Goal: Find specific page/section

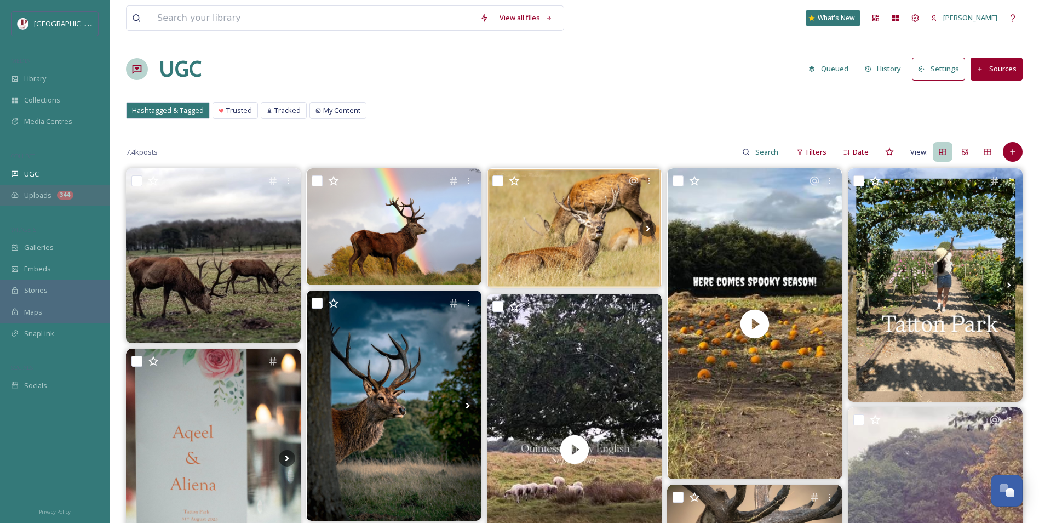
click at [38, 190] on span "Uploads" at bounding box center [37, 195] width 27 height 10
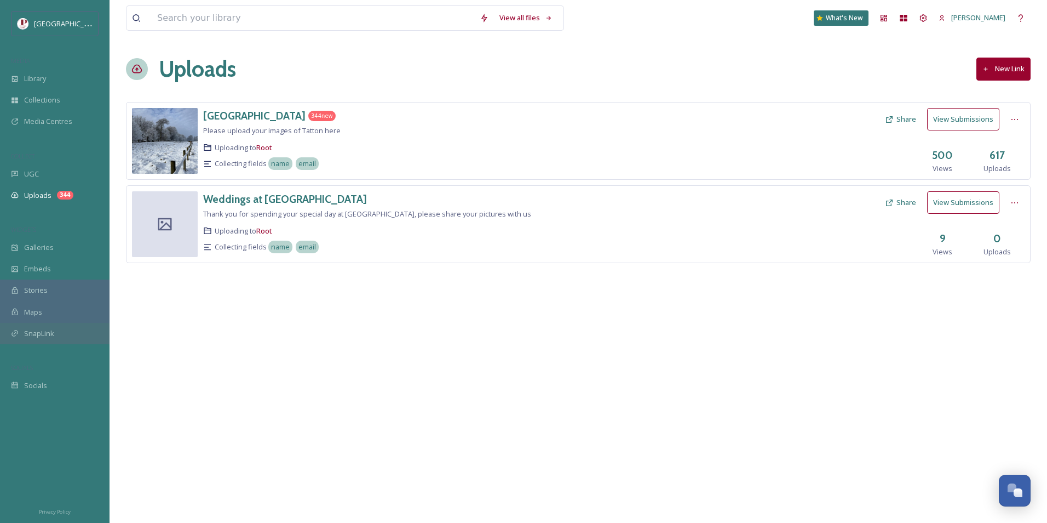
click at [46, 337] on span "SnapLink" at bounding box center [39, 333] width 30 height 10
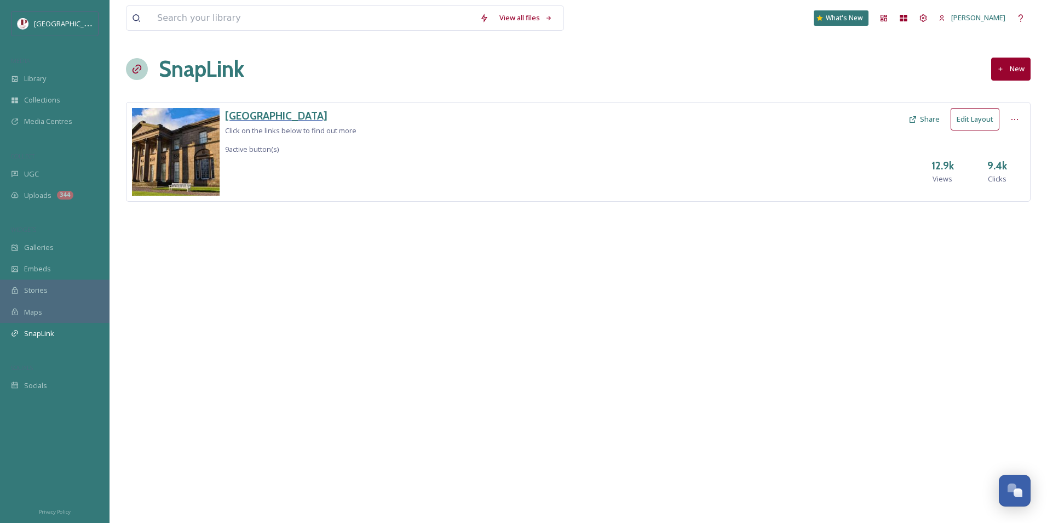
click at [245, 118] on h3 "[GEOGRAPHIC_DATA]" at bounding box center [290, 116] width 131 height 16
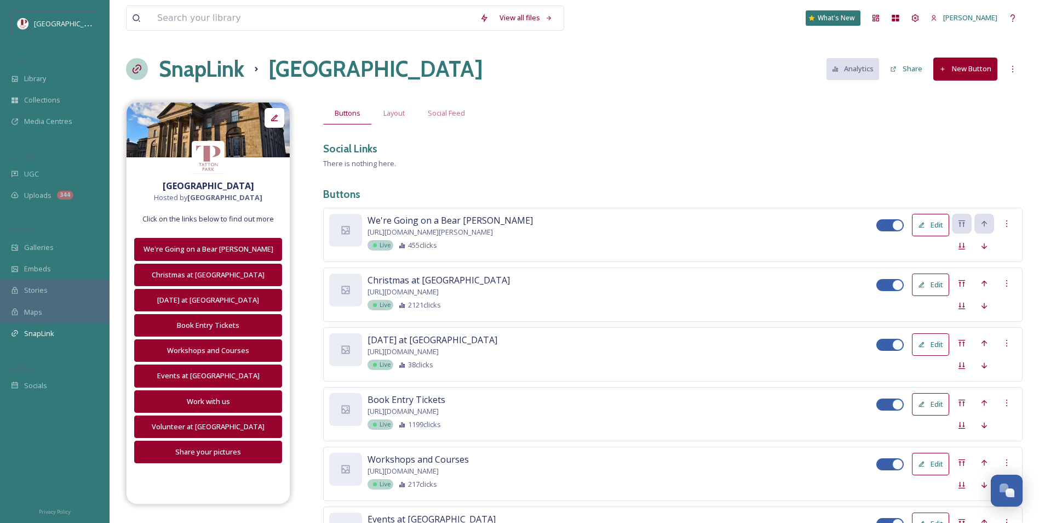
click at [884, 226] on div at bounding box center [885, 224] width 8 height 5
checkbox input "false"
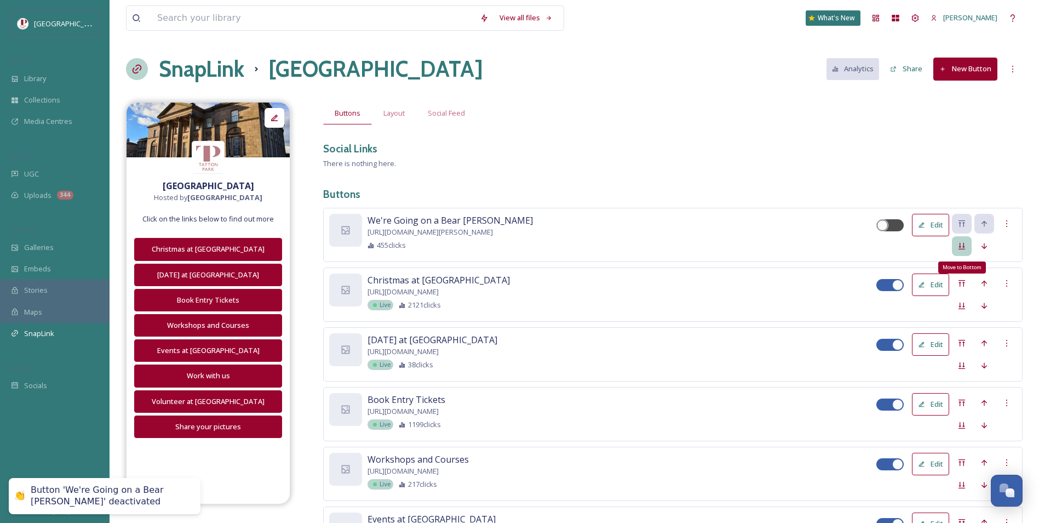
click at [964, 245] on icon at bounding box center [962, 246] width 7 height 7
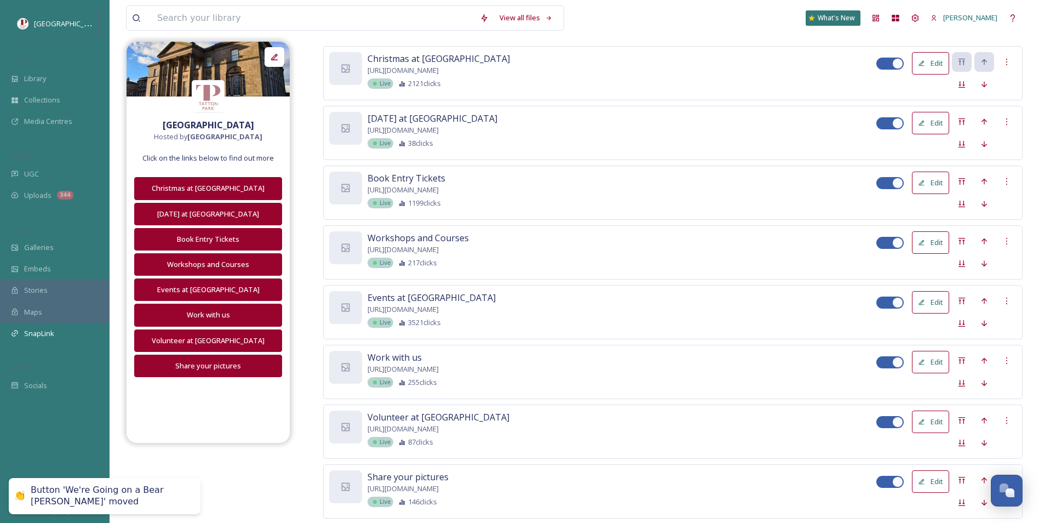
scroll to position [164, 0]
